Goal: Navigation & Orientation: Understand site structure

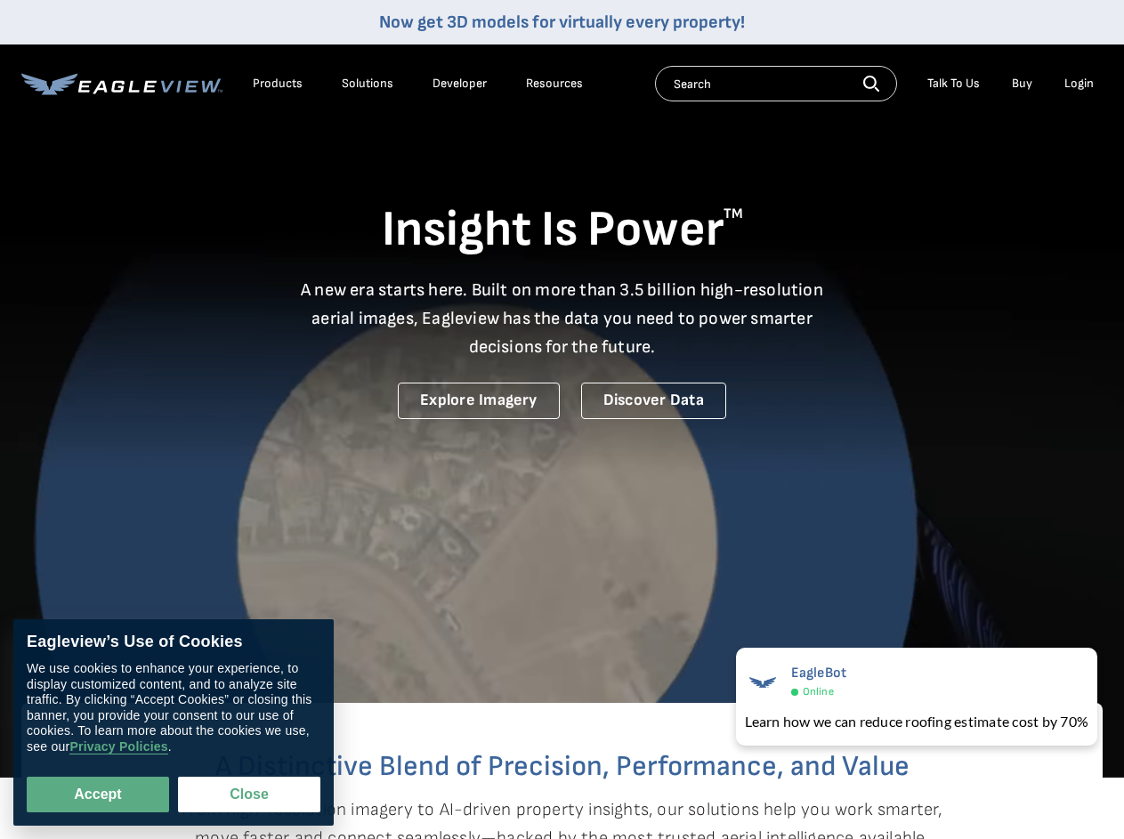
click at [561, 419] on video at bounding box center [562, 389] width 1124 height 778
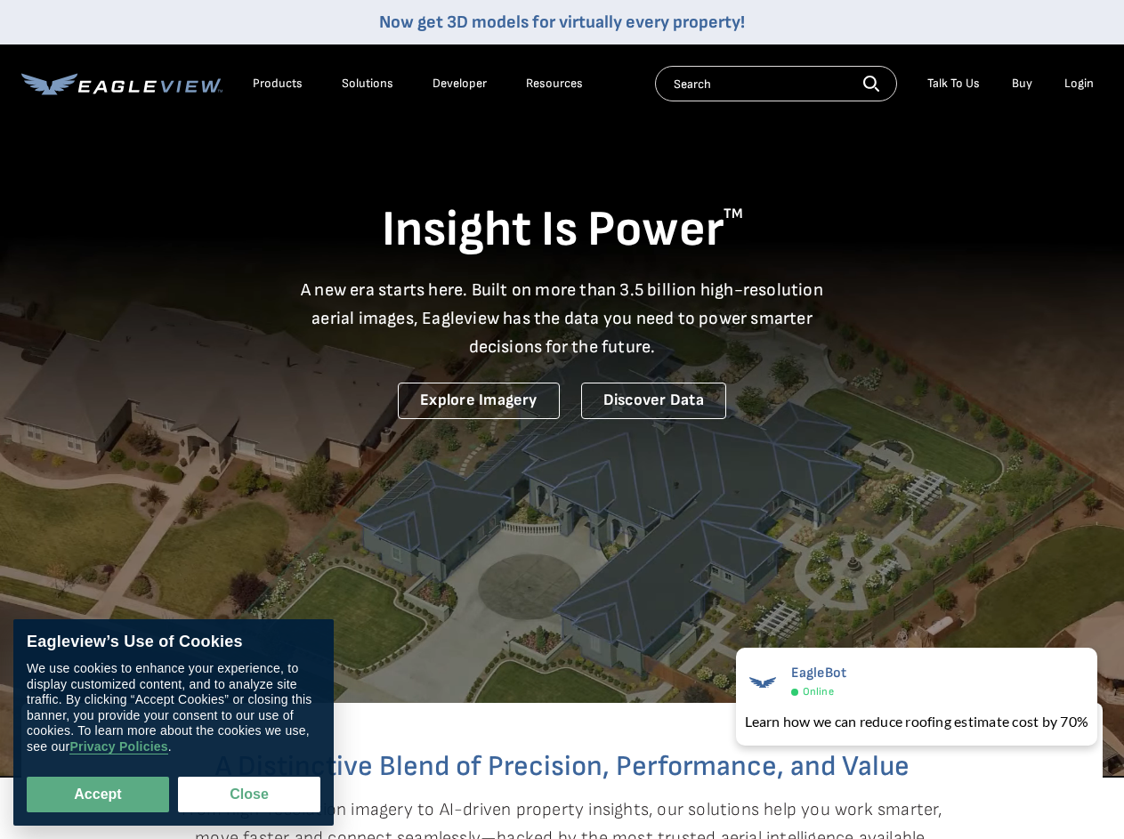
click at [278, 84] on div "Products" at bounding box center [278, 84] width 50 height 16
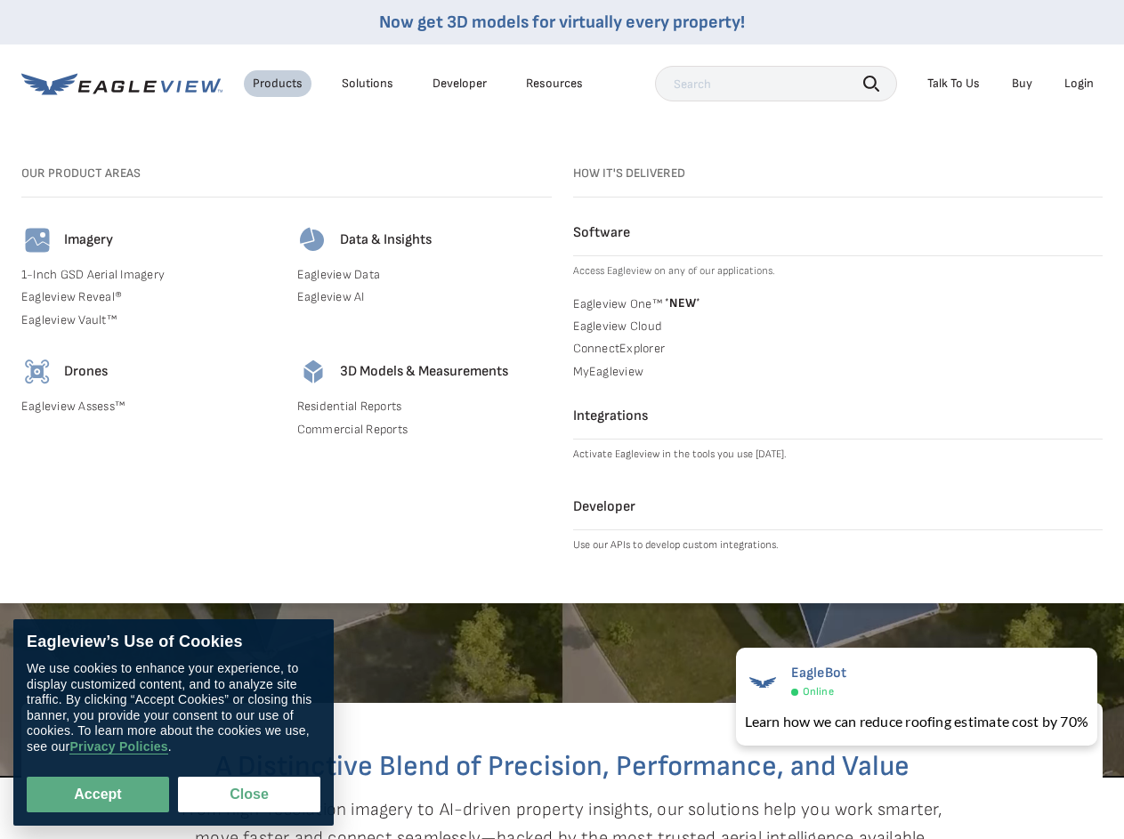
click at [367, 84] on div "Solutions" at bounding box center [368, 84] width 52 height 16
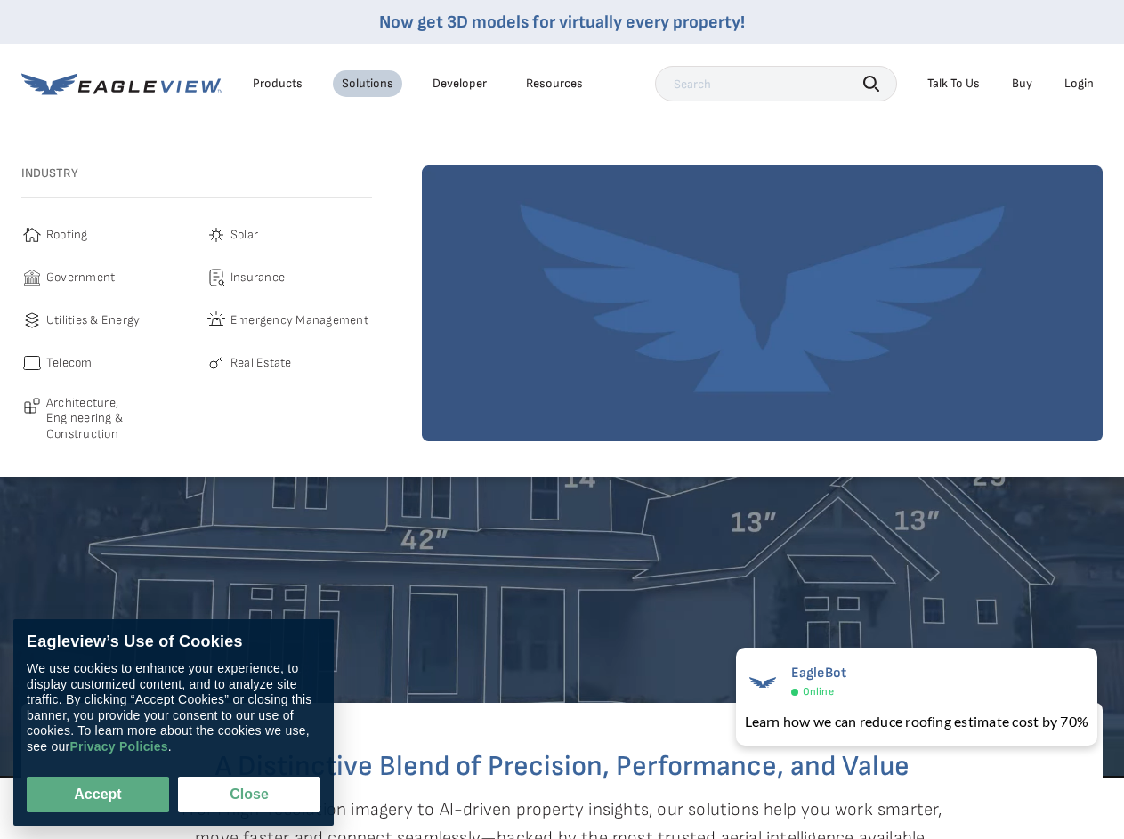
click at [554, 84] on div "Resources" at bounding box center [554, 84] width 57 height 16
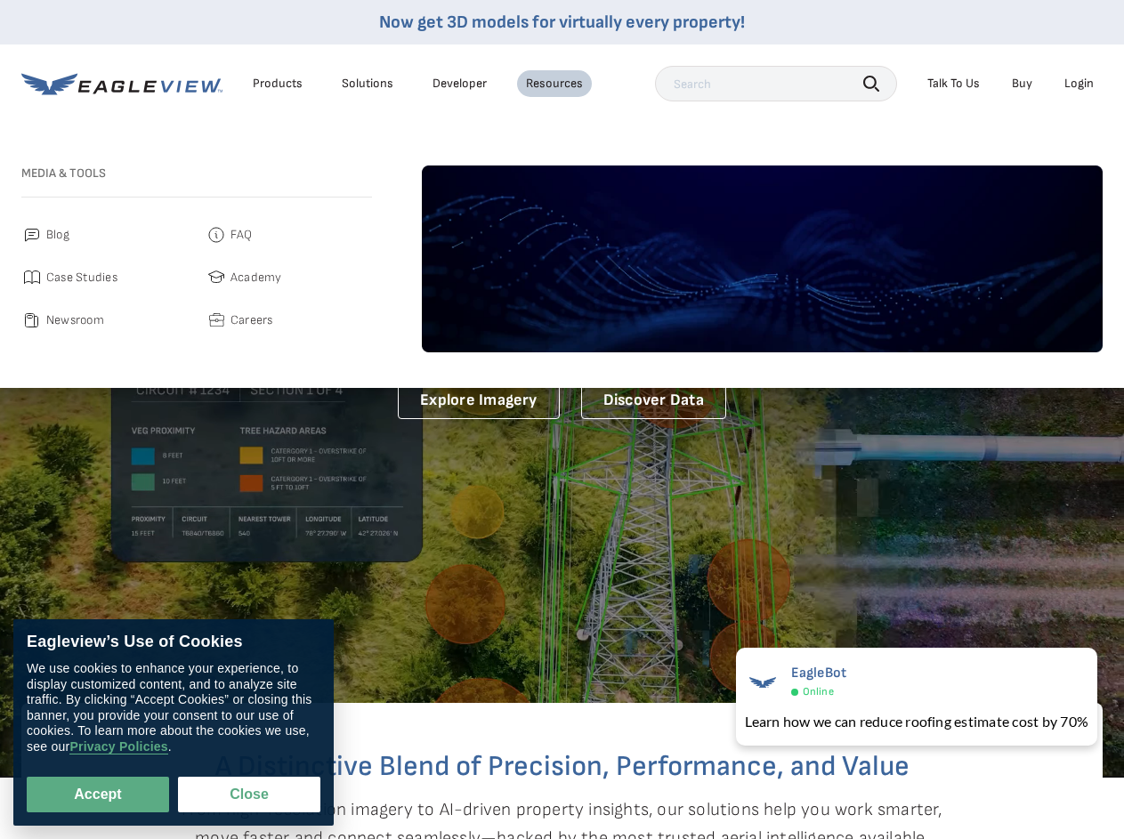
click at [871, 83] on icon "button" at bounding box center [871, 84] width 16 height 16
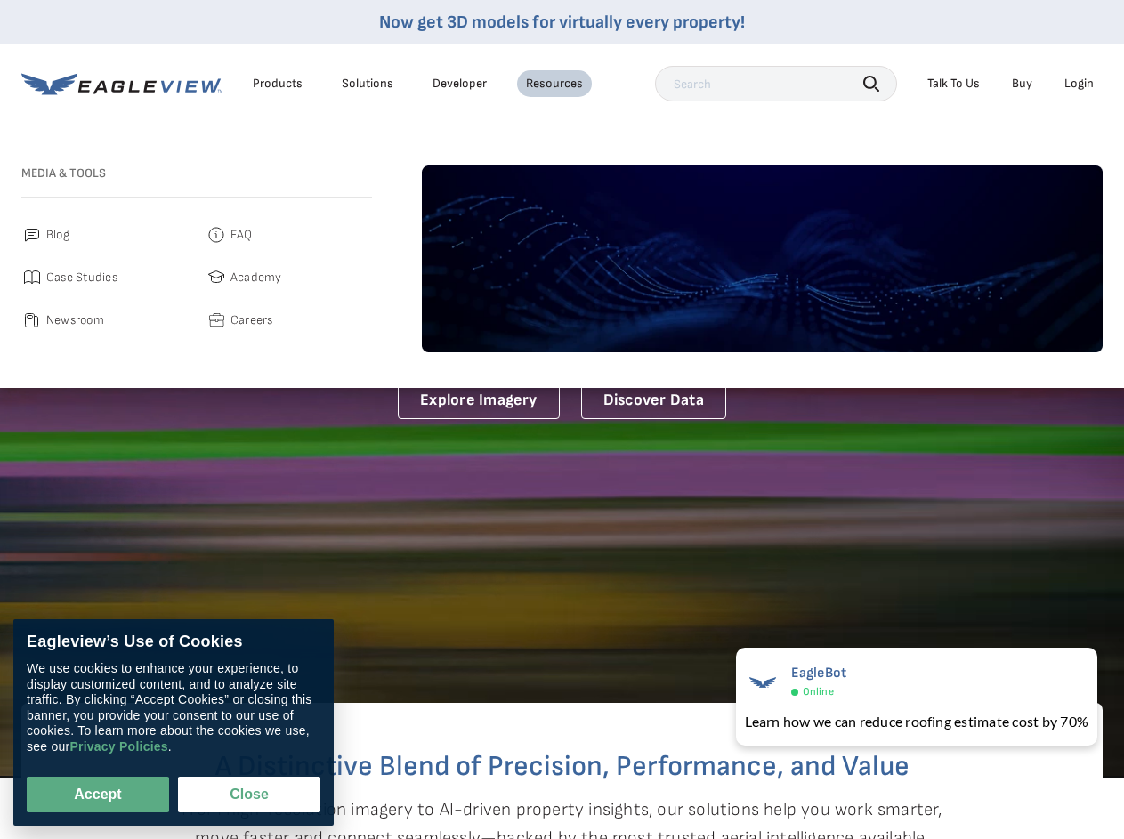
click at [953, 84] on div "Talk To Us" at bounding box center [953, 84] width 52 height 16
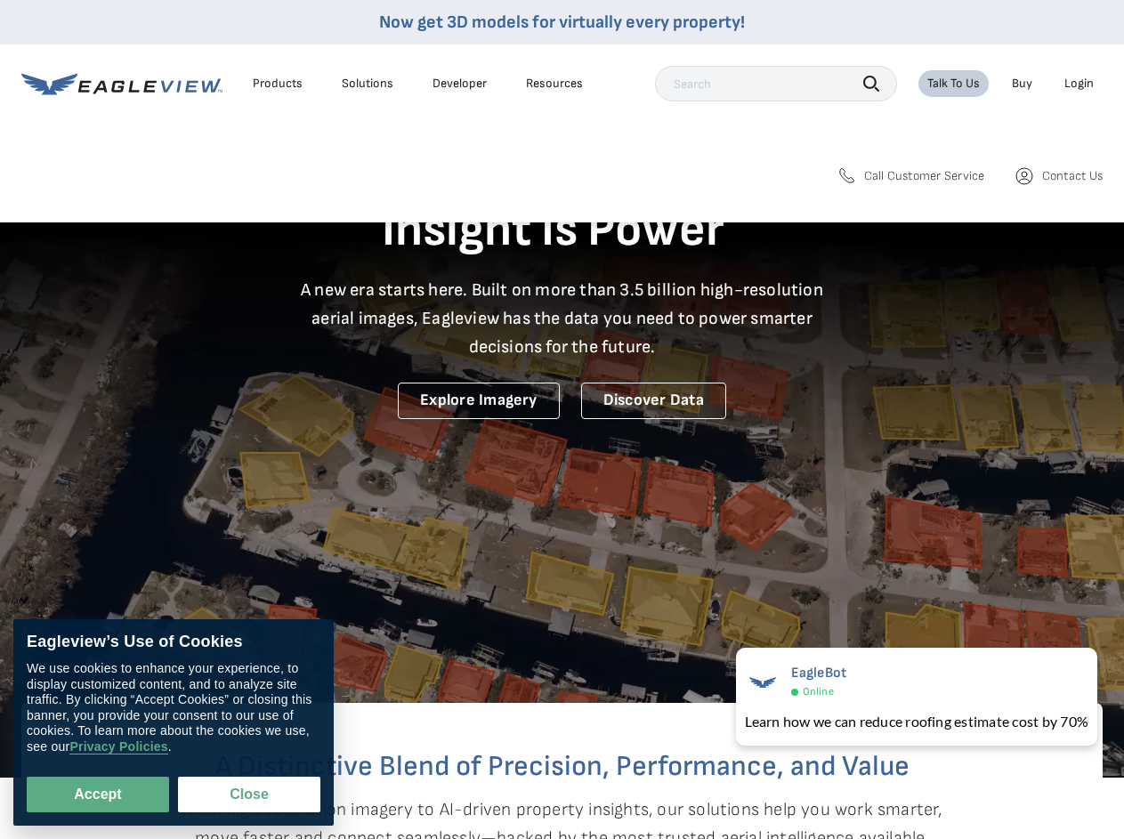
click at [1078, 84] on div "Login" at bounding box center [1078, 84] width 29 height 16
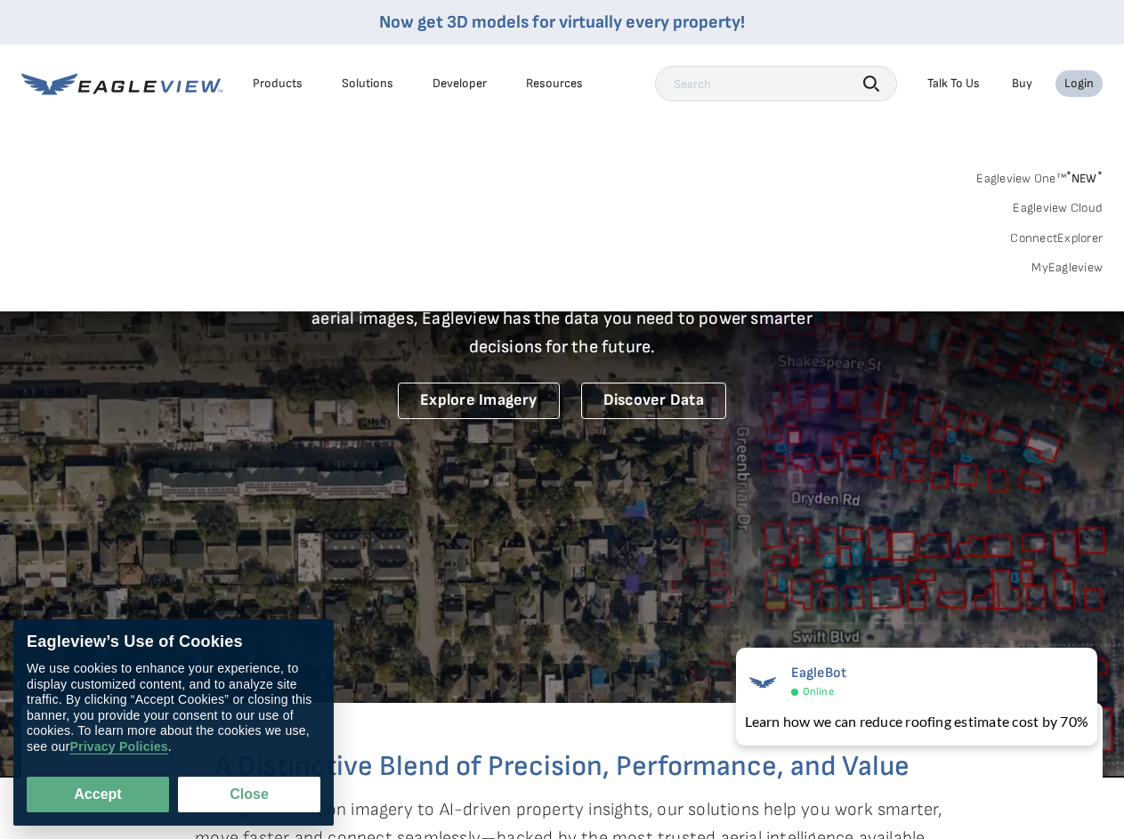
click at [98, 794] on button "Accept" at bounding box center [98, 795] width 142 height 36
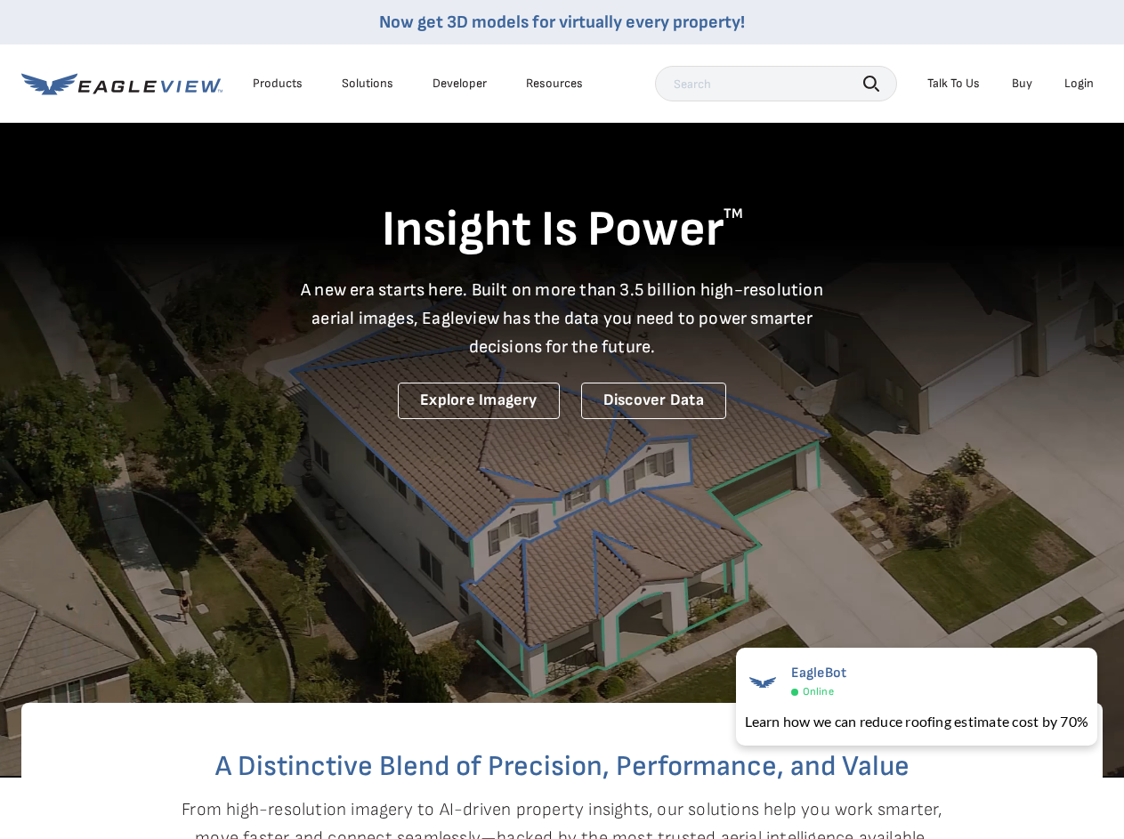
click at [249, 794] on button "Close" at bounding box center [245, 791] width 135 height 34
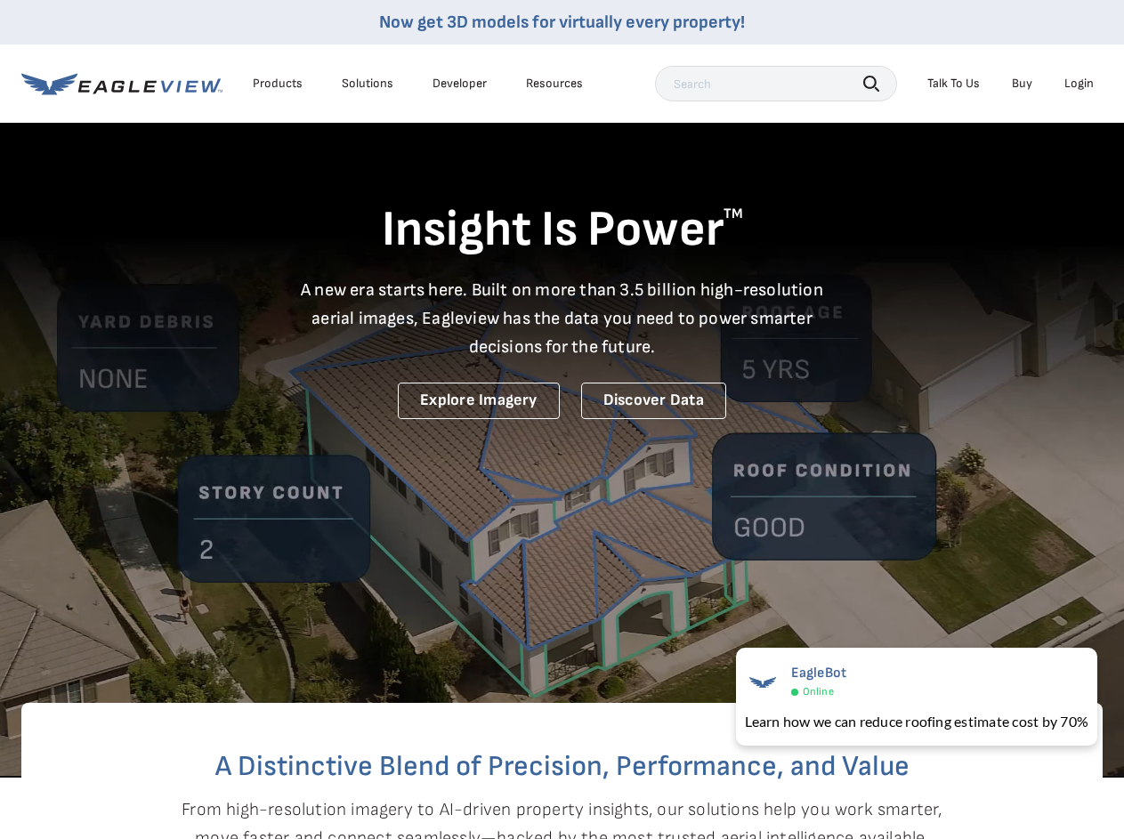
checkbox input "false"
